Goal: Task Accomplishment & Management: Manage account settings

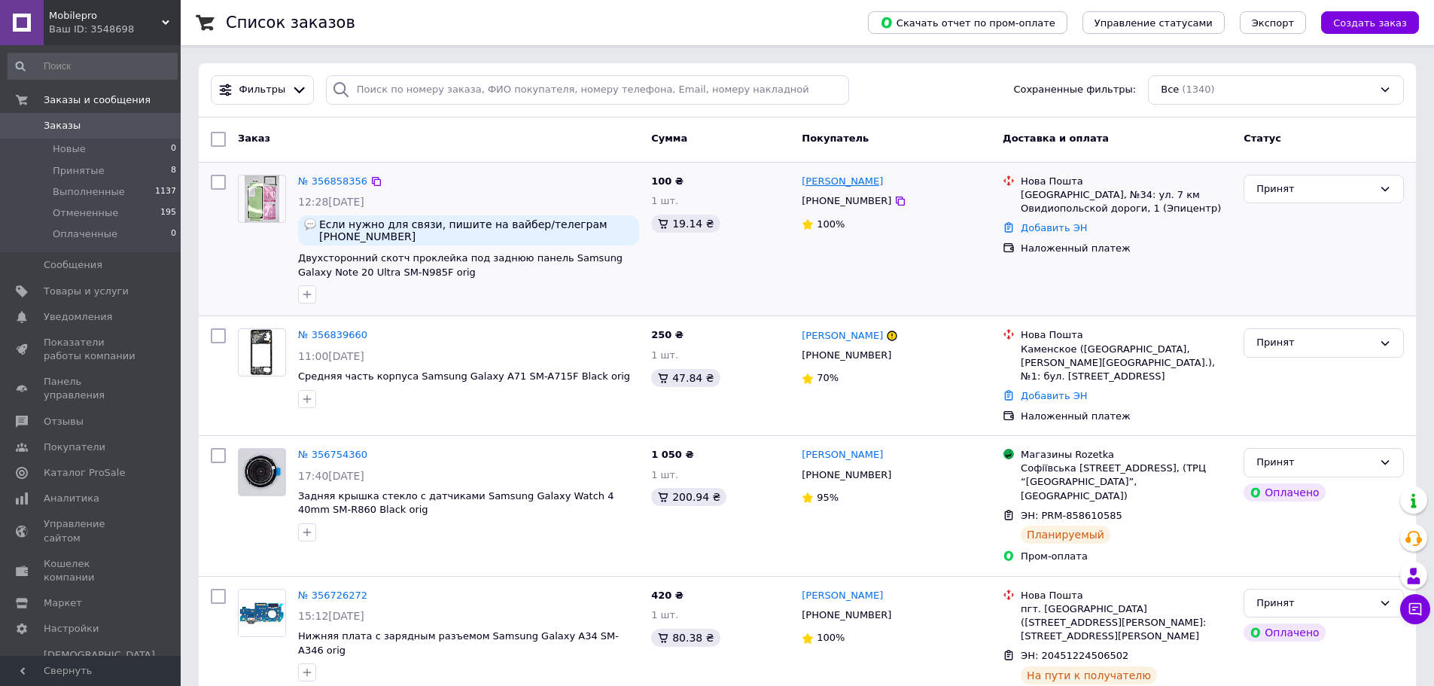
click at [843, 178] on link "[PERSON_NAME]" at bounding box center [841, 182] width 81 height 14
click at [336, 181] on link "№ 356858356" at bounding box center [332, 180] width 69 height 11
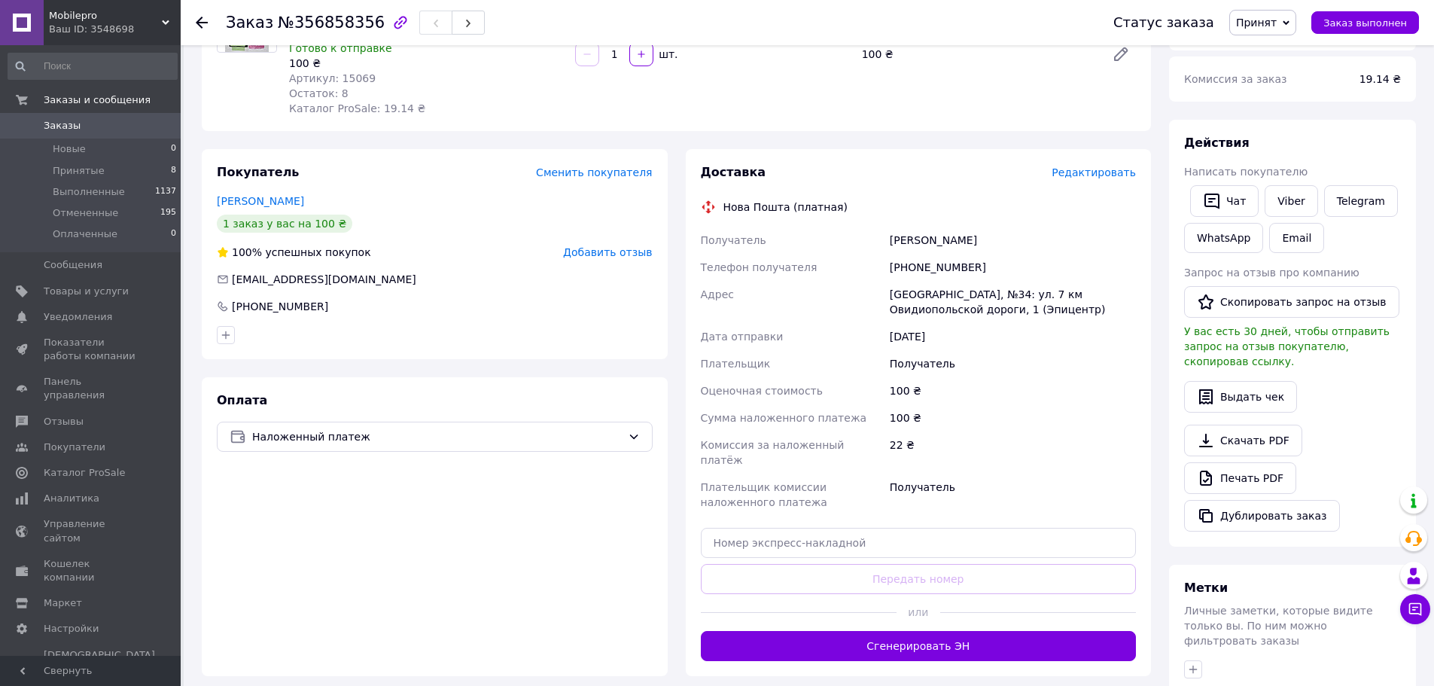
scroll to position [376, 0]
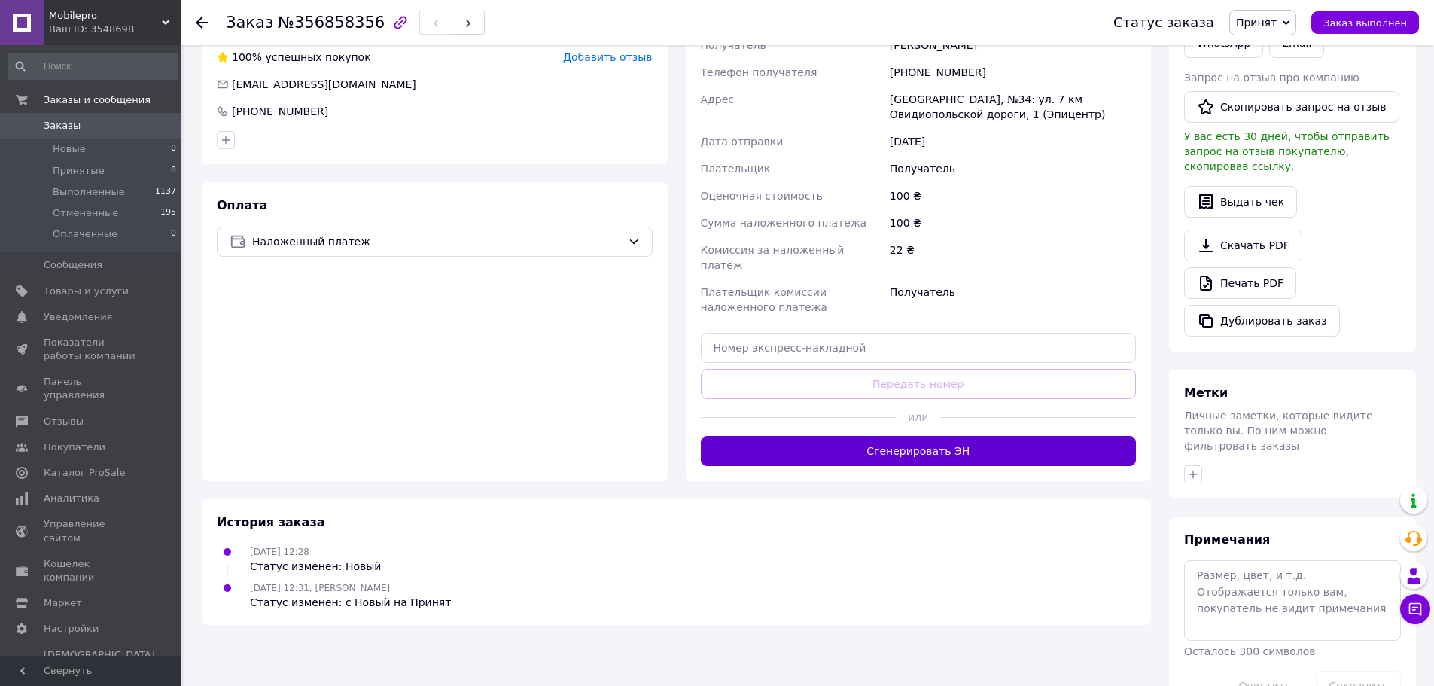
click at [941, 436] on button "Сгенерировать ЭН" at bounding box center [919, 451] width 436 height 30
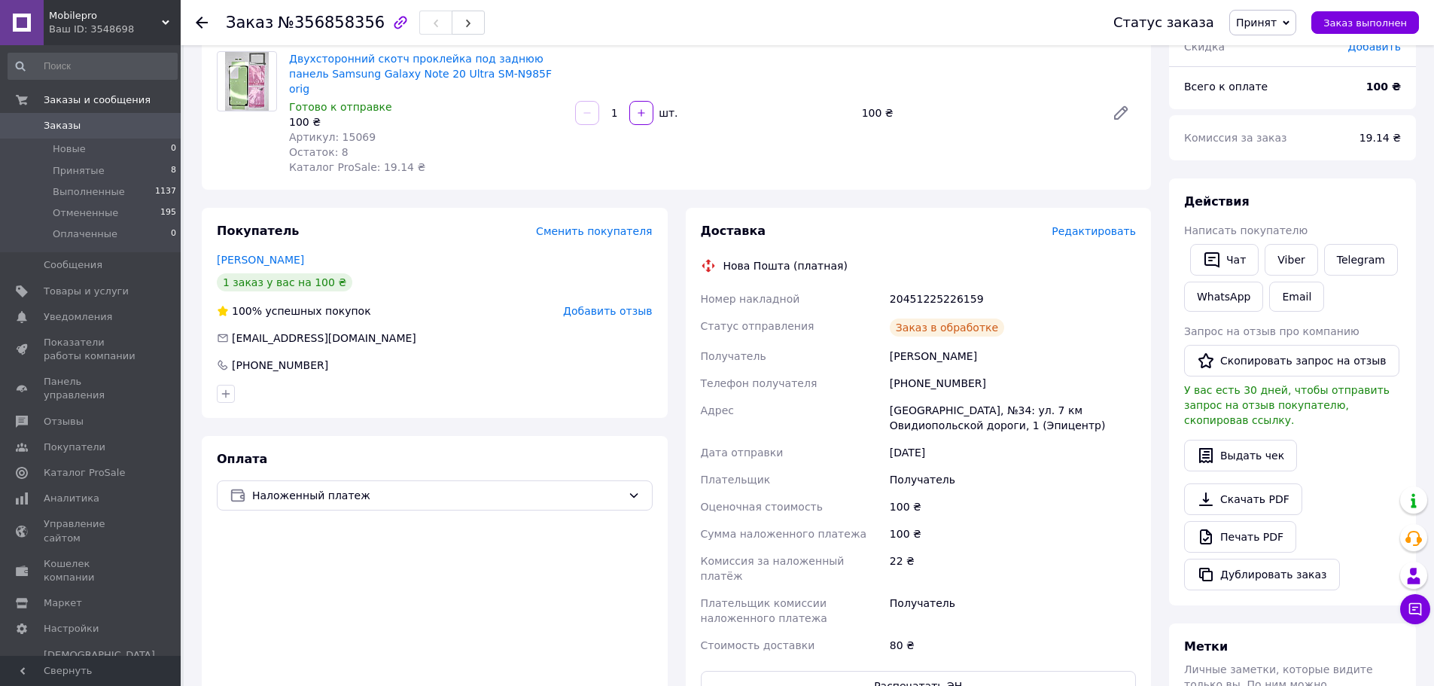
scroll to position [0, 0]
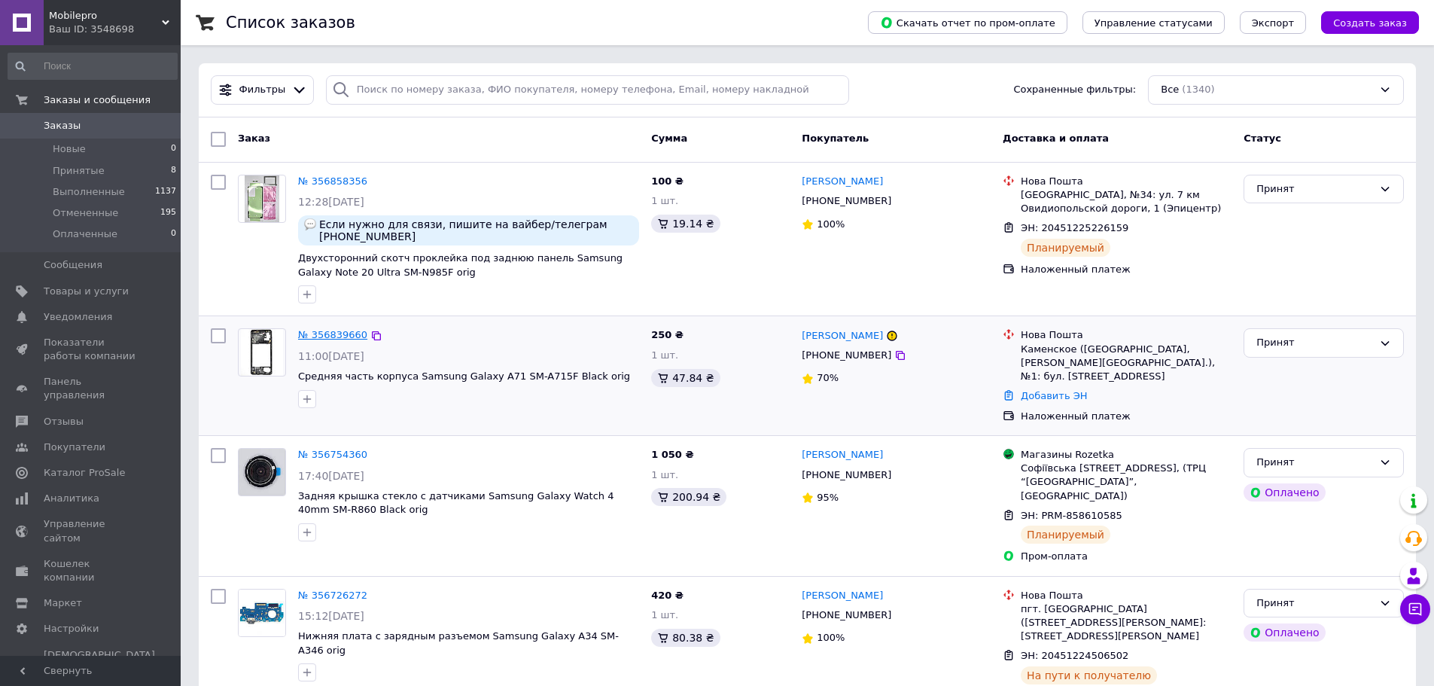
click at [333, 335] on link "№ 356839660" at bounding box center [332, 334] width 69 height 11
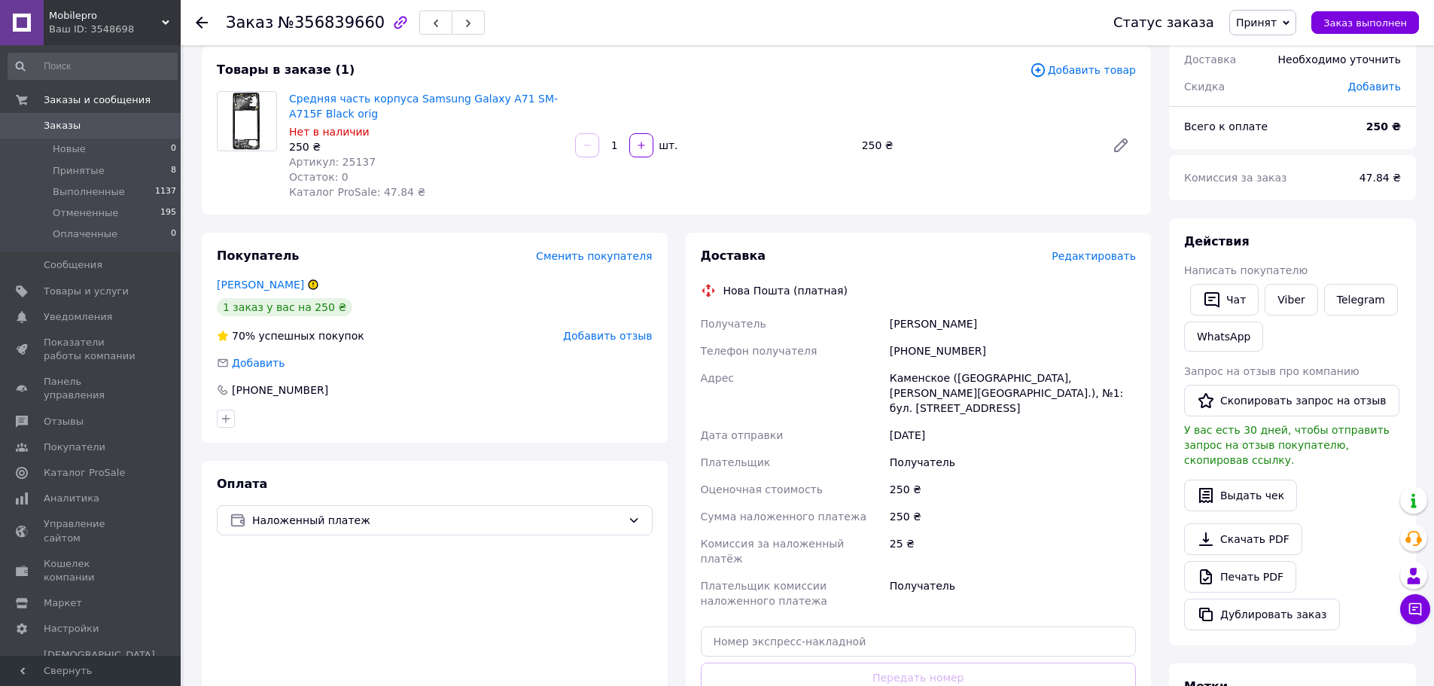
scroll to position [301, 0]
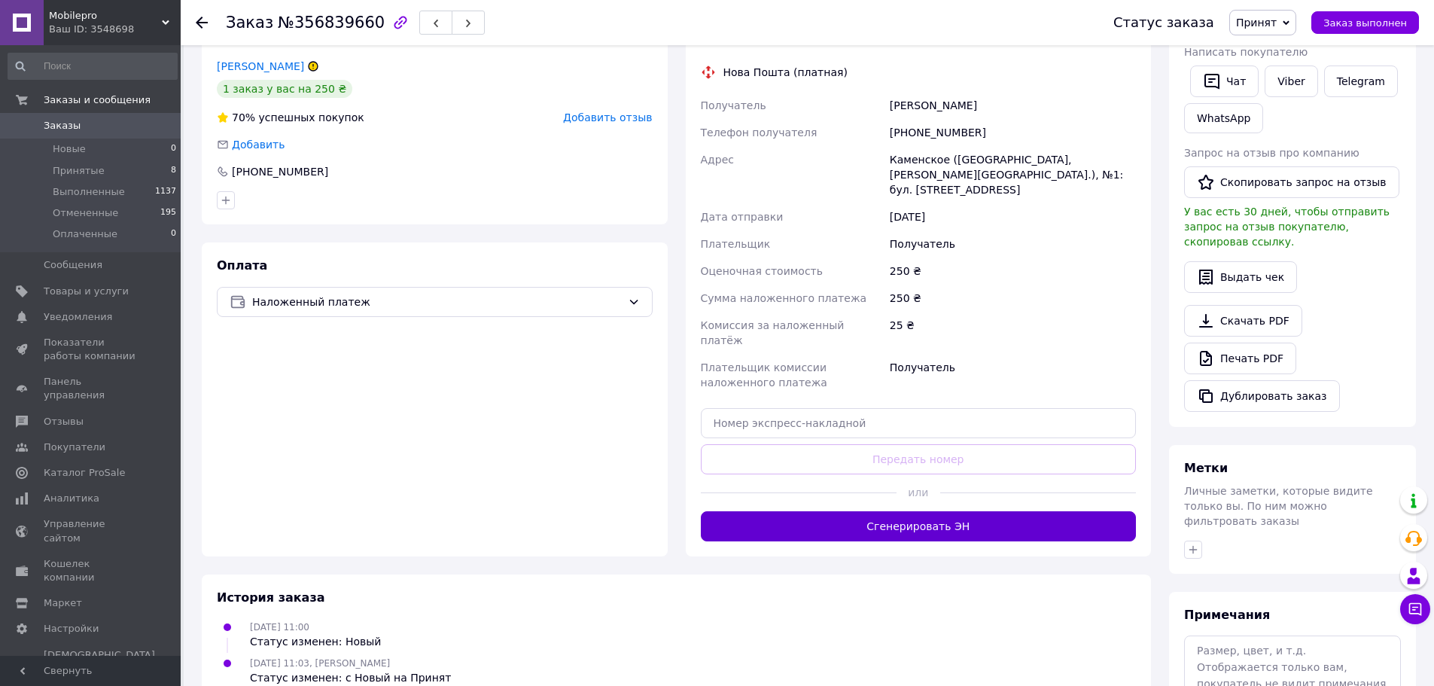
click at [909, 511] on button "Сгенерировать ЭН" at bounding box center [919, 526] width 436 height 30
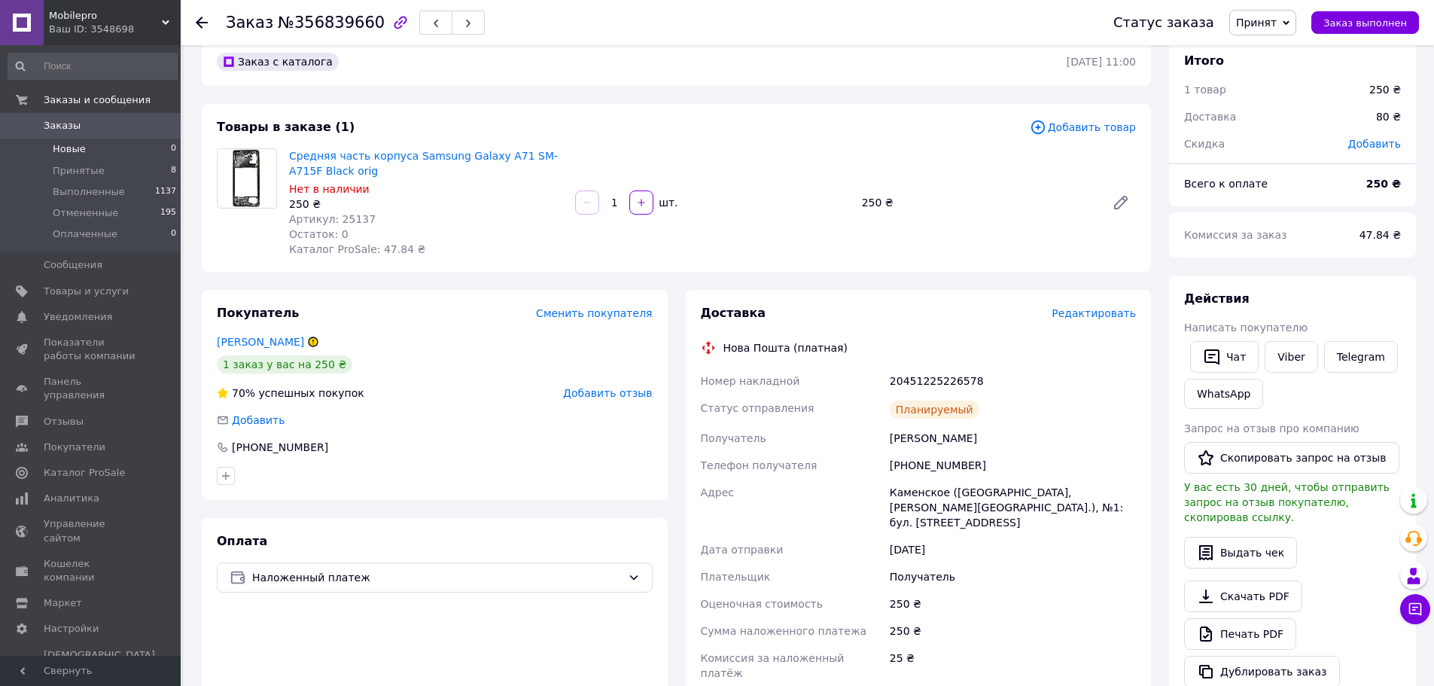
scroll to position [0, 0]
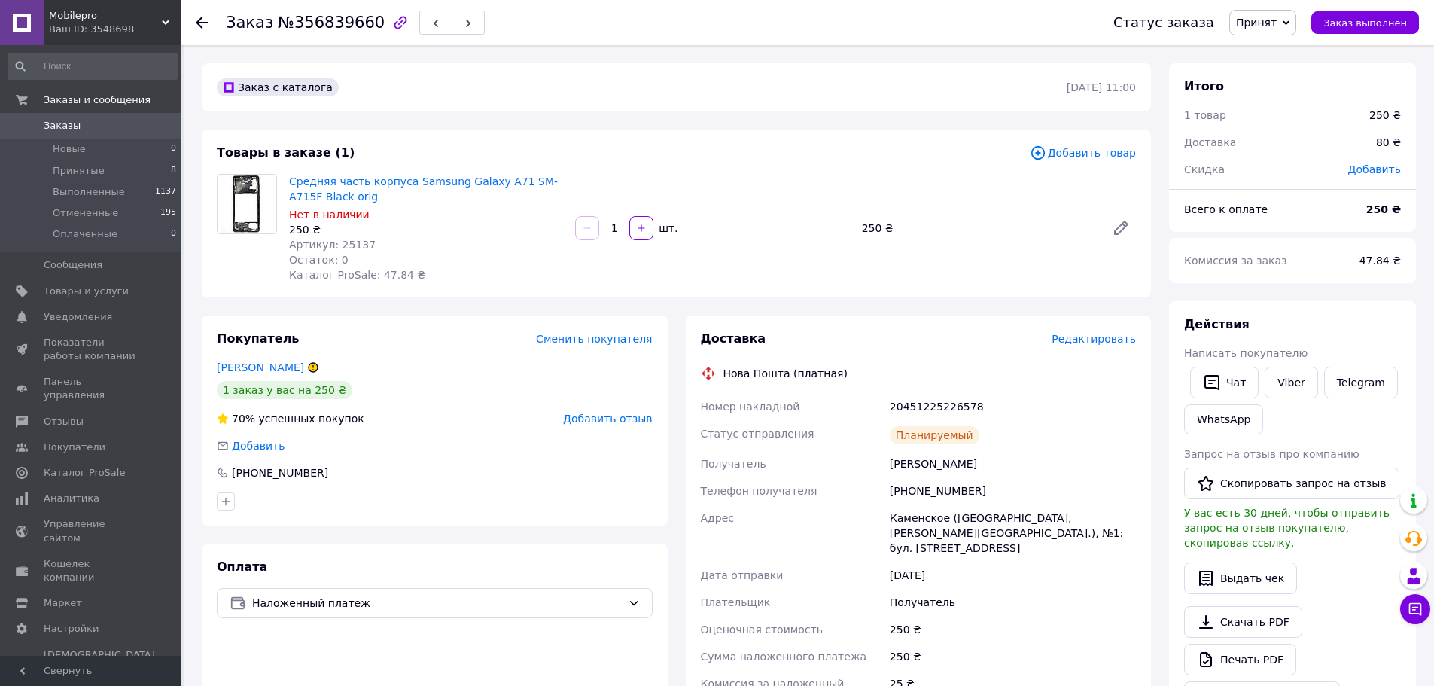
click at [83, 129] on span "Заказы" at bounding box center [92, 126] width 96 height 14
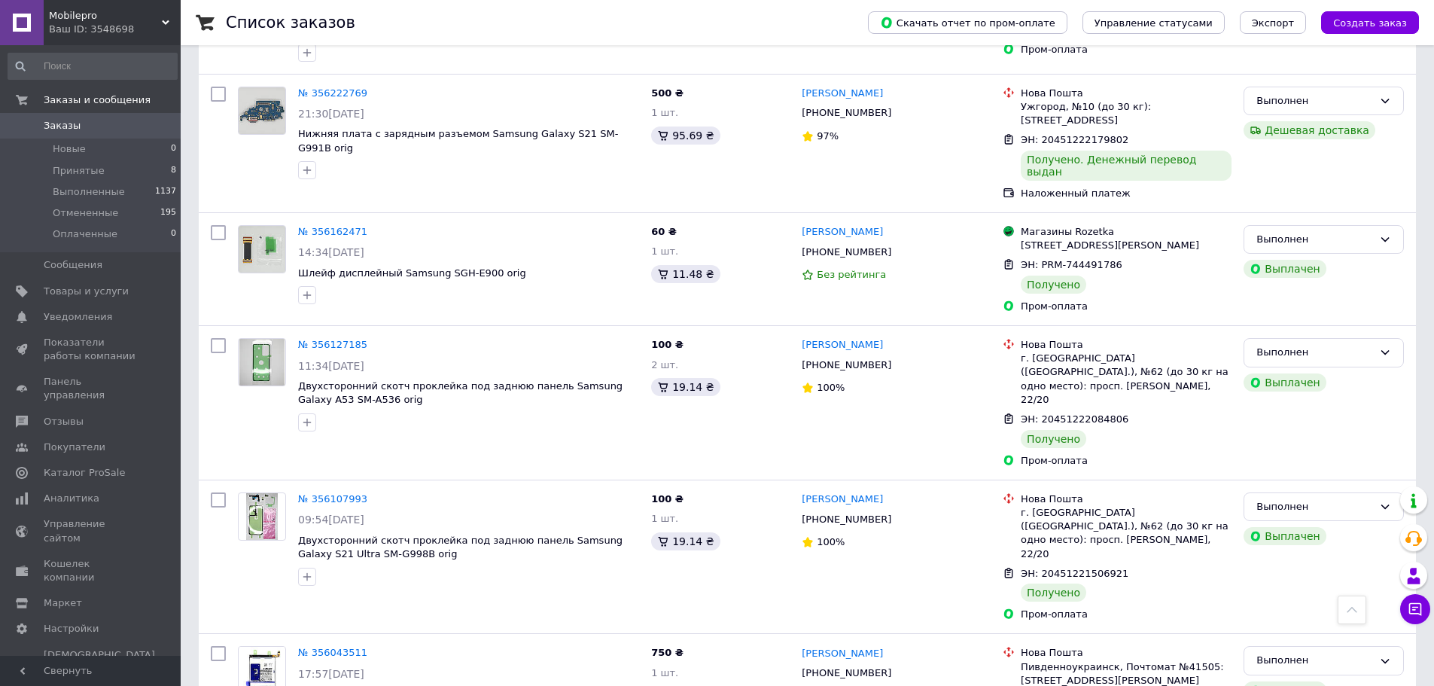
scroll to position [2089, 0]
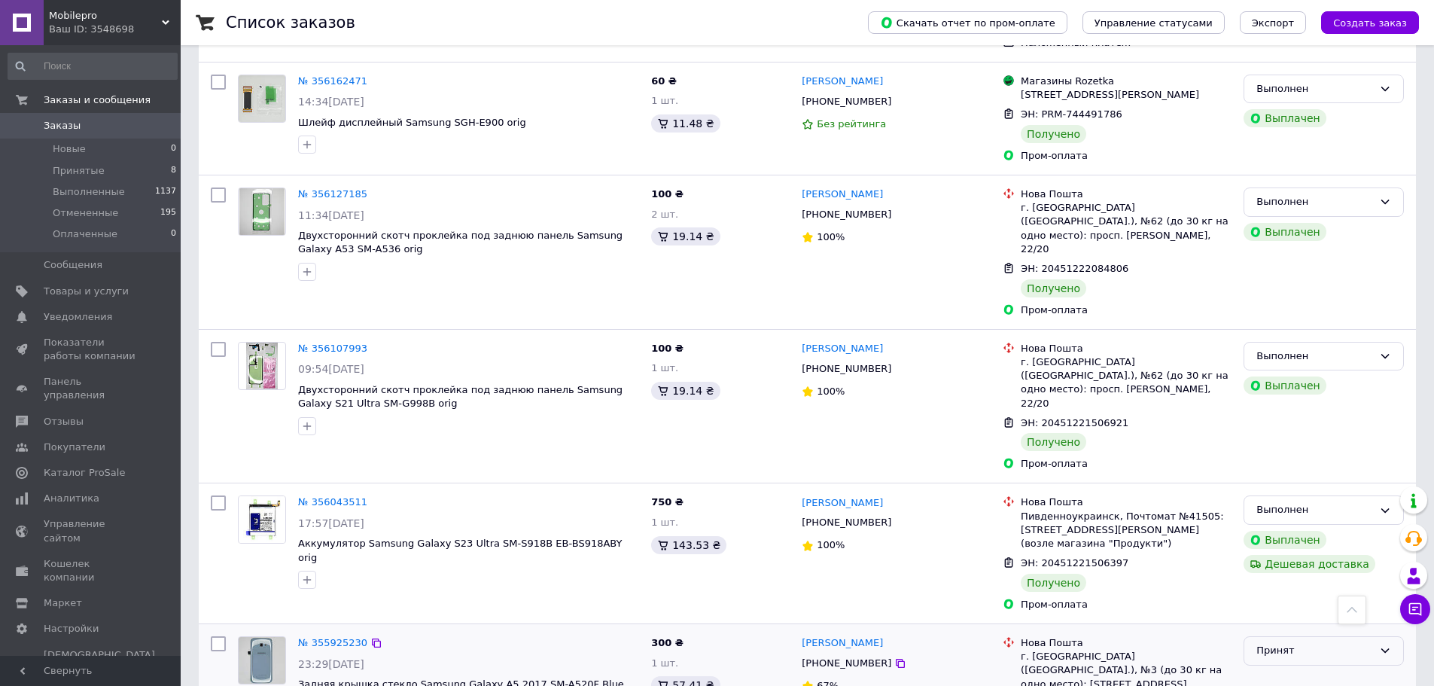
click at [1300, 643] on div "Принят" at bounding box center [1314, 651] width 117 height 16
click at [1282, 668] on li "Выполнен" at bounding box center [1323, 682] width 159 height 28
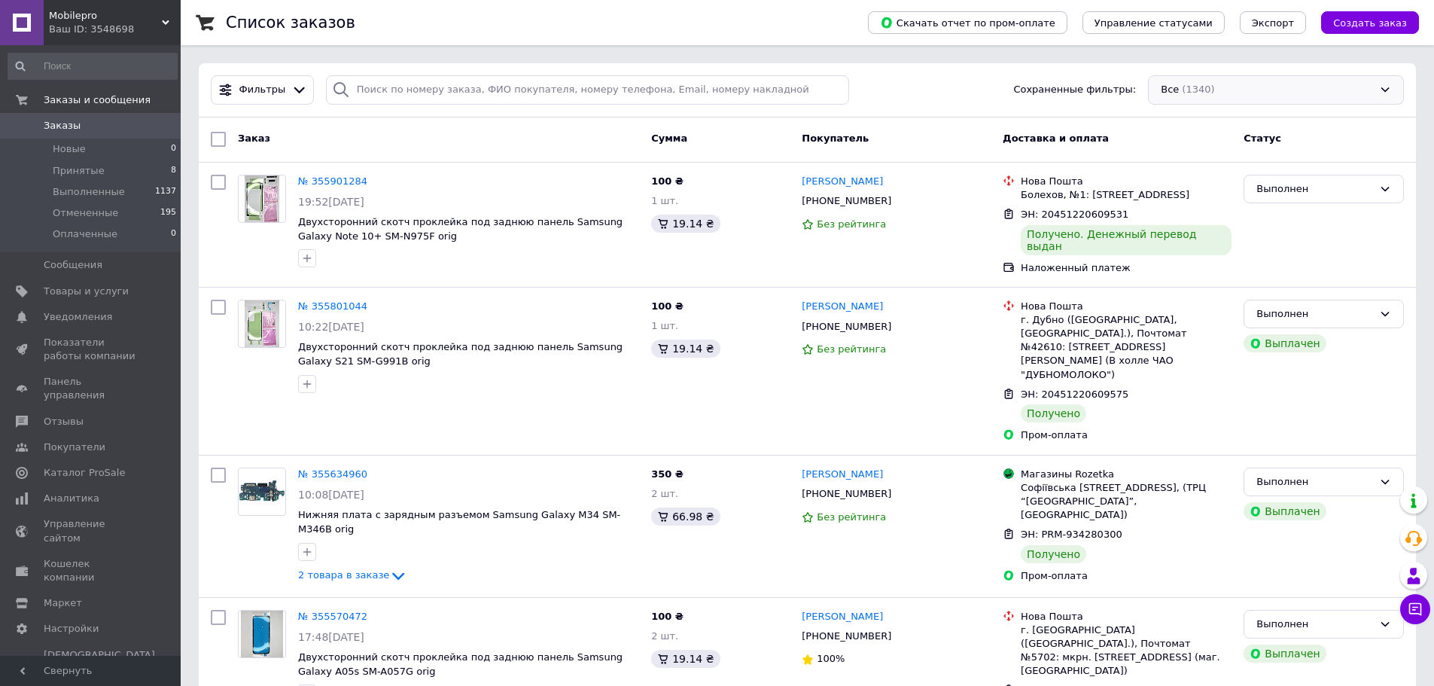
click at [1233, 99] on div "Все (1340)" at bounding box center [1276, 89] width 256 height 29
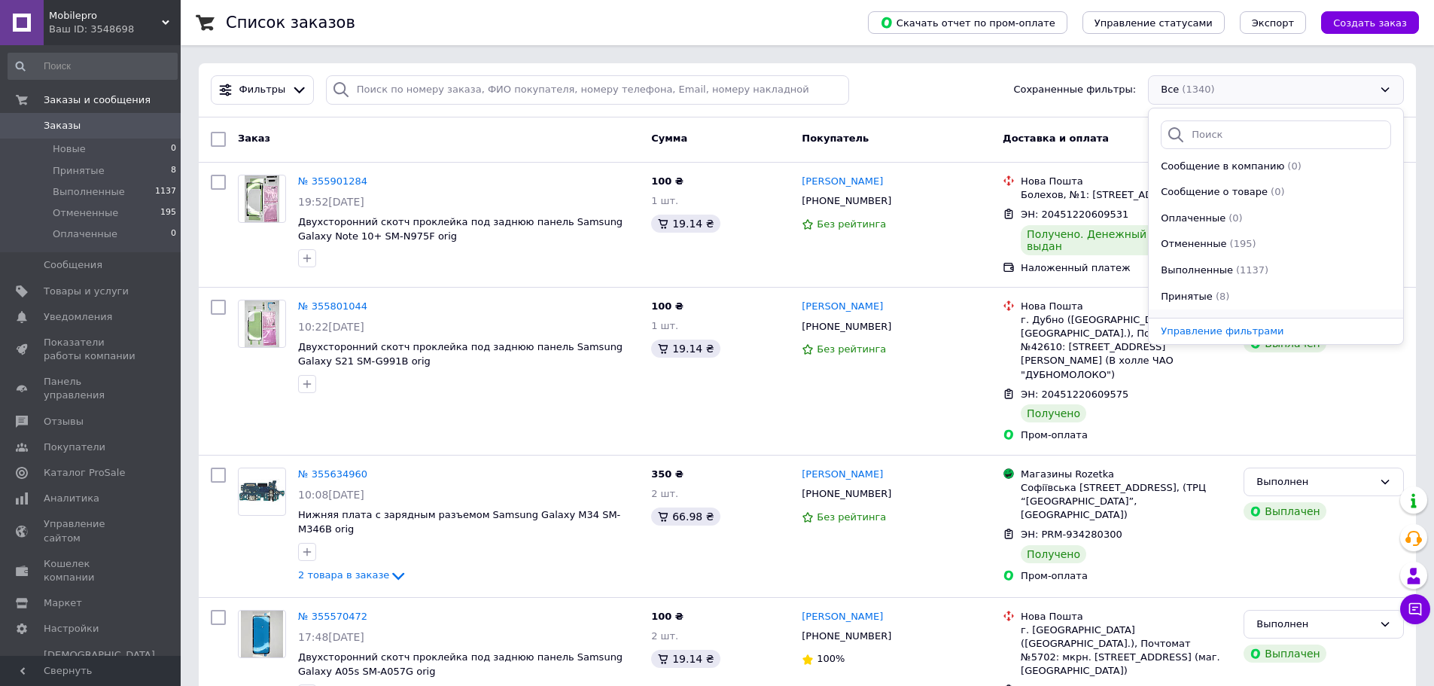
scroll to position [52, 0]
click at [1205, 267] on li "Принятые (8)" at bounding box center [1275, 279] width 254 height 26
